Goal: Task Accomplishment & Management: Use online tool/utility

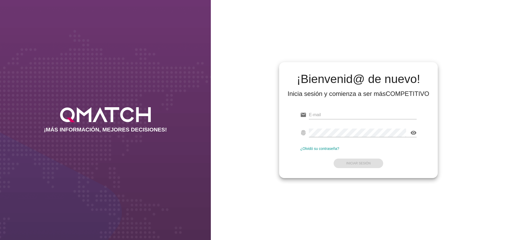
type input "[EMAIL_ADDRESS][DOMAIN_NAME]"
click at [367, 163] on form "email [EMAIL_ADDRESS][DOMAIN_NAME] fingerprint visibility ¿Olvidó su contraseña…" at bounding box center [358, 139] width 116 height 62
click at [367, 163] on strong "Iniciar Sesión" at bounding box center [358, 164] width 25 height 4
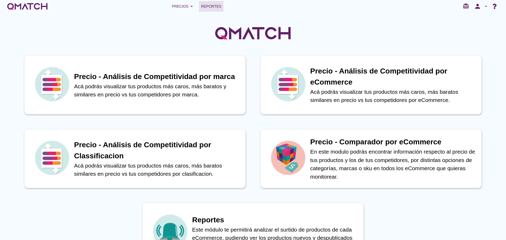
click at [213, 9] on span "Reportes" at bounding box center [211, 6] width 20 height 6
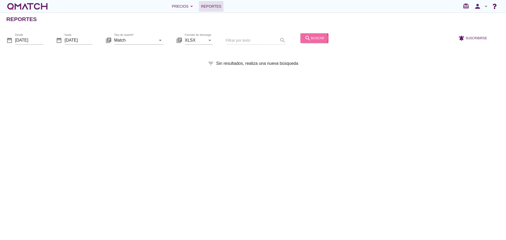
click at [305, 38] on icon "search" at bounding box center [308, 38] width 6 height 6
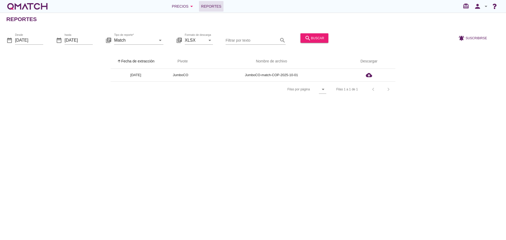
click at [120, 58] on th "arrow_upward Fecha de extracción" at bounding box center [136, 61] width 50 height 15
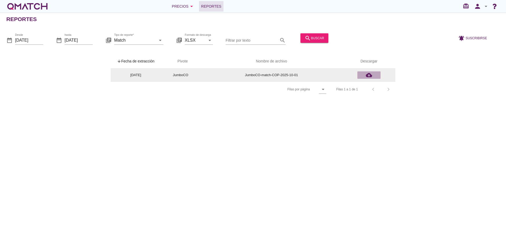
click at [371, 76] on icon "cloud_download" at bounding box center [369, 75] width 6 height 6
